Goal: Information Seeking & Learning: Find specific fact

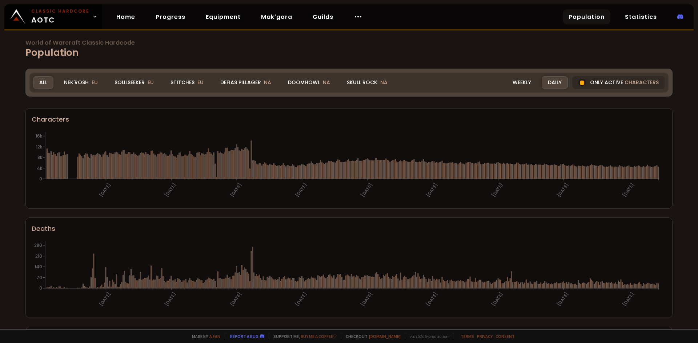
click at [261, 57] on h1 "World of Warcraft Classic Hardcode Population" at bounding box center [348, 50] width 647 height 20
click at [181, 86] on div "Stitches EU" at bounding box center [186, 82] width 45 height 13
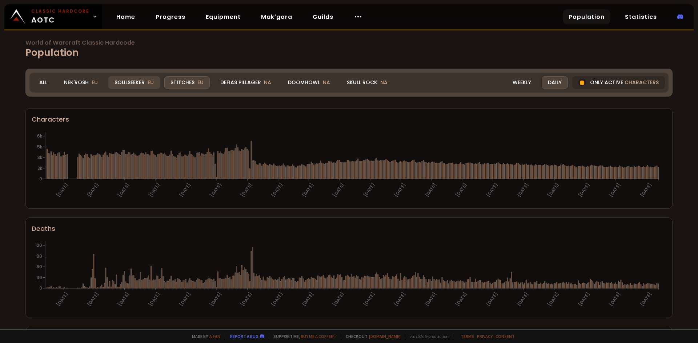
click at [155, 79] on div "Soulseeker EU" at bounding box center [134, 82] width 52 height 13
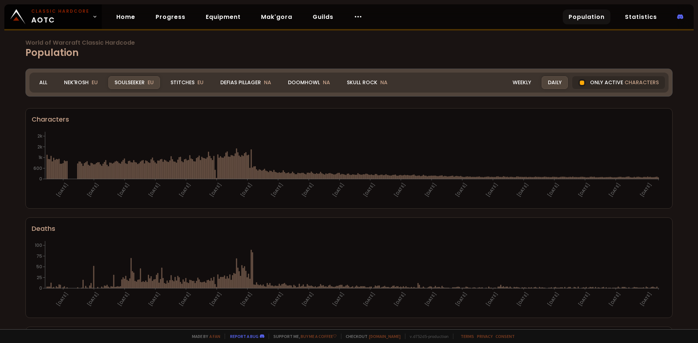
click at [148, 85] on span "EU" at bounding box center [151, 82] width 6 height 7
click at [138, 79] on div "Soulseeker EU" at bounding box center [134, 82] width 52 height 13
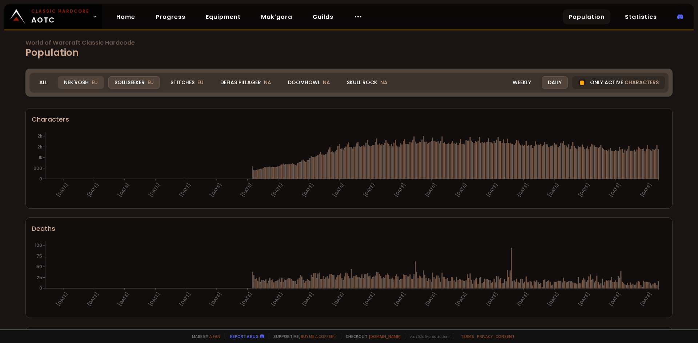
click at [68, 82] on div "Nek'Rosh EU" at bounding box center [81, 82] width 46 height 13
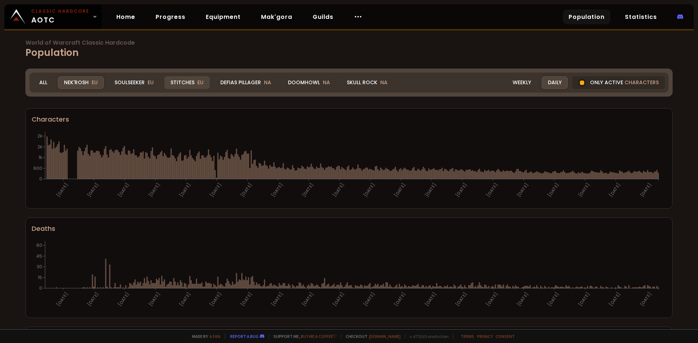
click at [175, 84] on div "Stitches EU" at bounding box center [186, 82] width 45 height 13
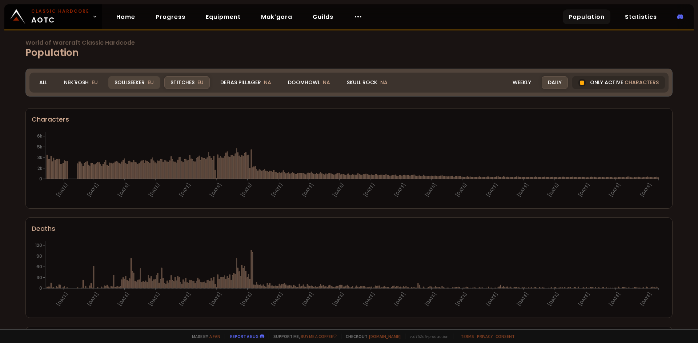
click at [148, 83] on span "EU" at bounding box center [151, 82] width 6 height 7
click at [89, 86] on div "Nek'Rosh EU" at bounding box center [81, 82] width 46 height 13
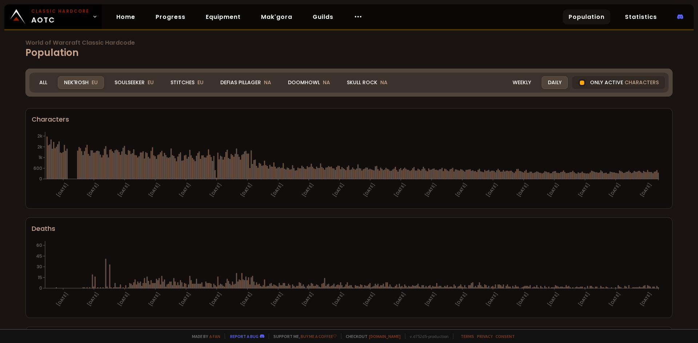
drag, startPoint x: 142, startPoint y: 84, endPoint x: 622, endPoint y: 190, distance: 491.6
click at [142, 84] on div "Soulseeker EU" at bounding box center [134, 82] width 52 height 13
